Goal: Transaction & Acquisition: Download file/media

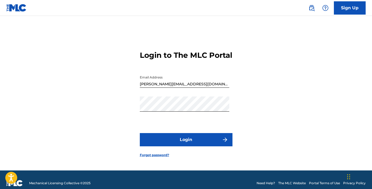
click at [184, 146] on button "Login" at bounding box center [186, 139] width 93 height 13
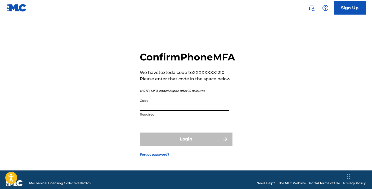
click at [163, 111] on input "Code" at bounding box center [185, 103] width 90 height 15
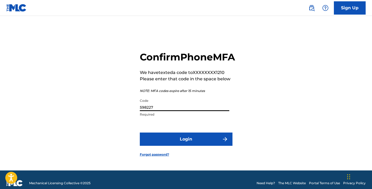
type input "598227"
click at [187, 146] on button "Login" at bounding box center [186, 138] width 93 height 13
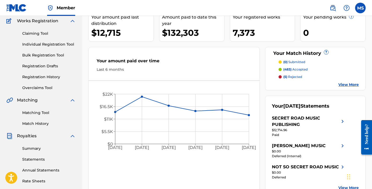
scroll to position [48, 0]
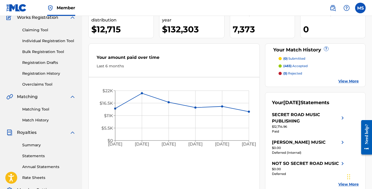
click at [30, 156] on link "Statements" at bounding box center [48, 156] width 53 height 6
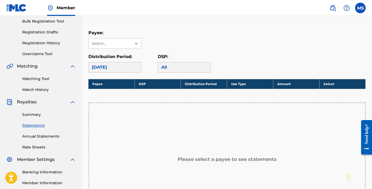
scroll to position [80, 0]
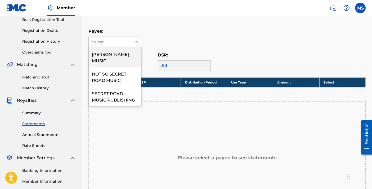
click at [137, 41] on icon at bounding box center [136, 41] width 5 height 5
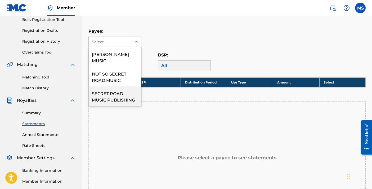
click at [113, 100] on div "SECRET ROAD MUSIC PUBLISHING" at bounding box center [115, 96] width 52 height 20
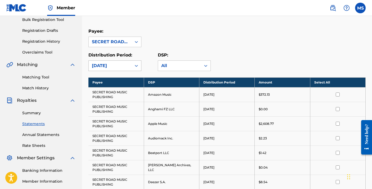
click at [136, 65] on icon at bounding box center [136, 65] width 5 height 5
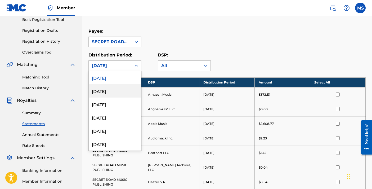
click at [114, 91] on div "[DATE]" at bounding box center [115, 90] width 52 height 13
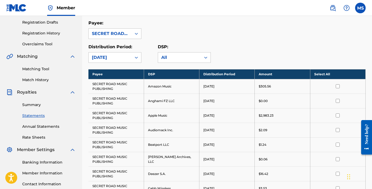
scroll to position [90, 0]
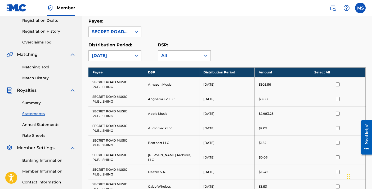
click at [324, 73] on th "Select All" at bounding box center [337, 72] width 55 height 10
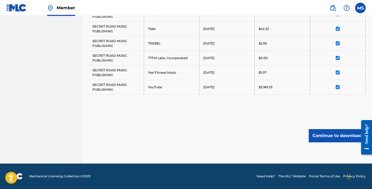
scroll to position [495, 0]
click at [325, 138] on button "Continue to download" at bounding box center [337, 135] width 57 height 13
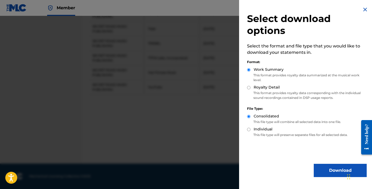
click at [248, 86] on input "Royalty Detail" at bounding box center [248, 87] width 3 height 3
radio input "true"
click at [334, 171] on button "Download" at bounding box center [340, 170] width 53 height 13
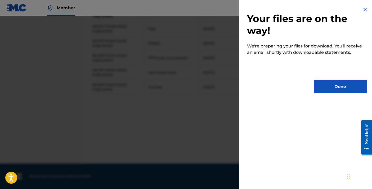
click at [338, 88] on button "Done" at bounding box center [340, 86] width 53 height 13
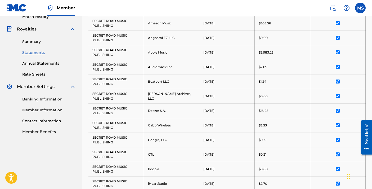
scroll to position [79, 0]
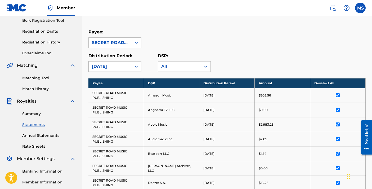
click at [138, 66] on icon at bounding box center [136, 67] width 3 height 2
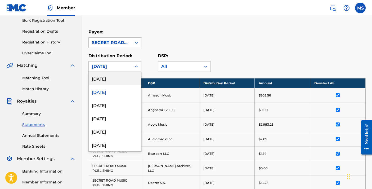
click at [108, 79] on div "[DATE]" at bounding box center [115, 78] width 52 height 13
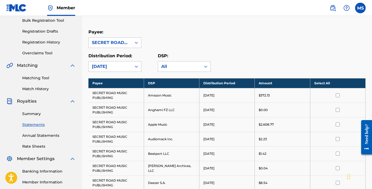
click at [323, 83] on th "Select All" at bounding box center [337, 83] width 55 height 10
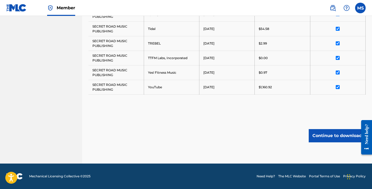
scroll to position [510, 0]
click at [329, 136] on button "Continue to download" at bounding box center [337, 135] width 57 height 13
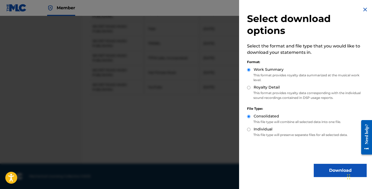
click at [249, 87] on input "Royalty Detail" at bounding box center [248, 87] width 3 height 3
radio input "true"
click at [329, 171] on button "Download" at bounding box center [340, 170] width 53 height 13
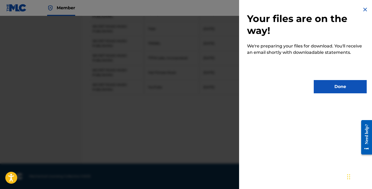
click at [336, 87] on button "Done" at bounding box center [340, 86] width 53 height 13
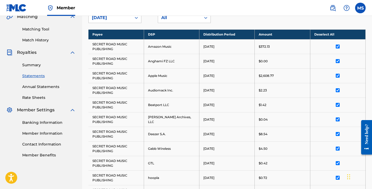
scroll to position [127, 0]
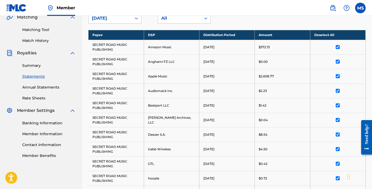
click at [30, 66] on link "Summary" at bounding box center [48, 66] width 53 height 6
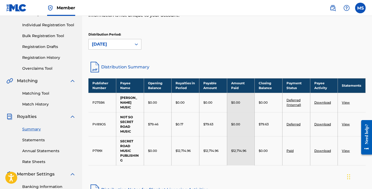
scroll to position [64, 0]
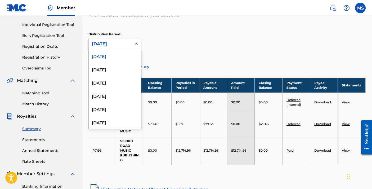
click at [135, 43] on icon at bounding box center [136, 43] width 5 height 5
click at [109, 68] on div "[DATE]" at bounding box center [115, 68] width 52 height 13
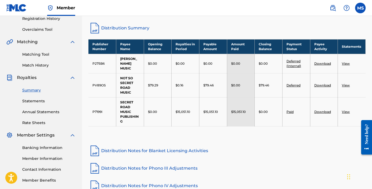
scroll to position [107, 0]
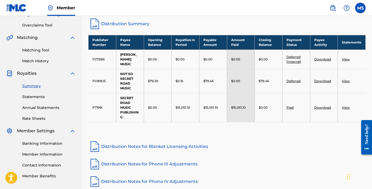
click at [284, 154] on div "Royalties Select your desired distribution period from the drop-down menu to se…" at bounding box center [226, 72] width 277 height 301
click at [290, 107] on link "Paid" at bounding box center [290, 107] width 7 height 4
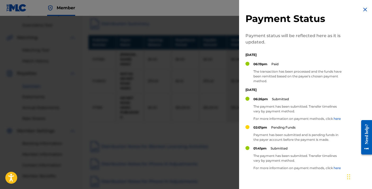
click at [363, 9] on img at bounding box center [365, 9] width 6 height 6
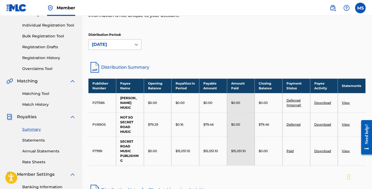
scroll to position [64, 0]
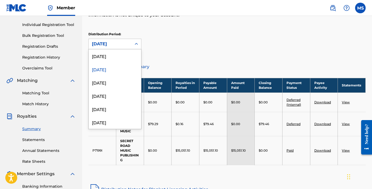
click at [136, 44] on icon at bounding box center [136, 43] width 5 height 5
click at [114, 57] on div "[DATE]" at bounding box center [115, 55] width 52 height 13
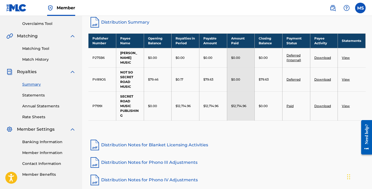
scroll to position [110, 0]
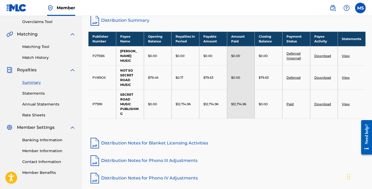
click at [289, 104] on link "Paid" at bounding box center [290, 104] width 7 height 4
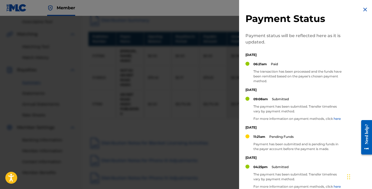
click at [362, 9] on img at bounding box center [365, 9] width 6 height 6
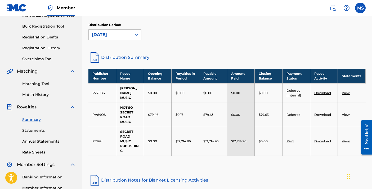
scroll to position [68, 0]
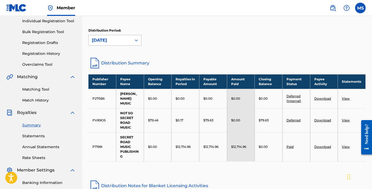
click at [134, 39] on div at bounding box center [137, 40] width 10 height 10
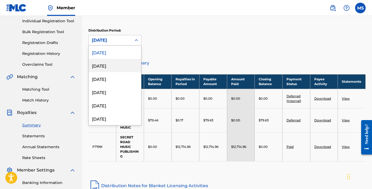
click at [109, 66] on div "[DATE]" at bounding box center [115, 65] width 52 height 13
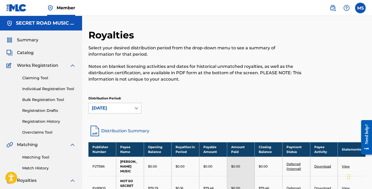
scroll to position [0, 0]
click at [361, 7] on label at bounding box center [360, 8] width 11 height 11
click at [360, 8] on input "[PERSON_NAME] [PERSON_NAME][EMAIL_ADDRESS][DOMAIN_NAME] Notification Preference…" at bounding box center [360, 8] width 0 height 0
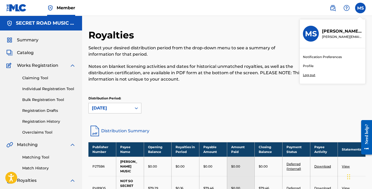
click at [307, 74] on p "Log out" at bounding box center [309, 75] width 12 height 5
click at [360, 8] on input "[PERSON_NAME] [PERSON_NAME][EMAIL_ADDRESS][DOMAIN_NAME] Notification Preference…" at bounding box center [360, 8] width 0 height 0
